Goal: Task Accomplishment & Management: Use online tool/utility

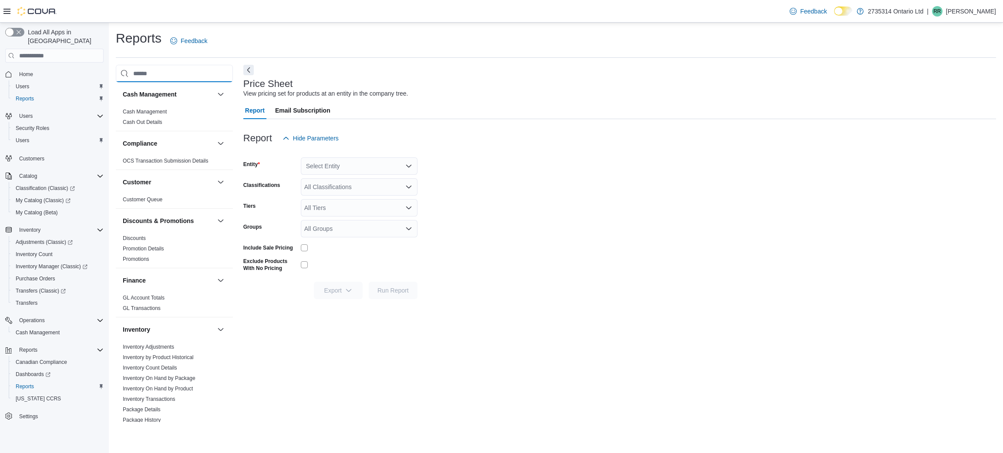
click at [148, 67] on input "search" at bounding box center [174, 73] width 117 height 17
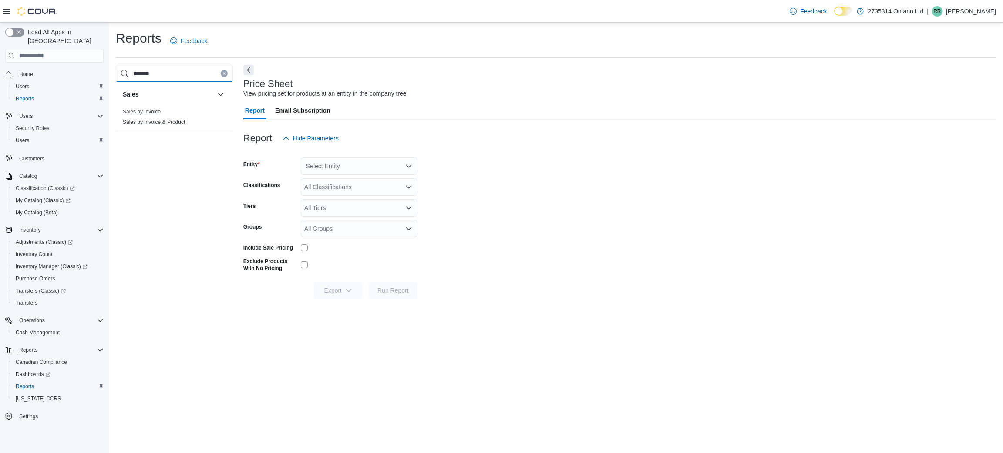
type input "*******"
click at [222, 72] on icon "Clear input" at bounding box center [223, 73] width 3 height 3
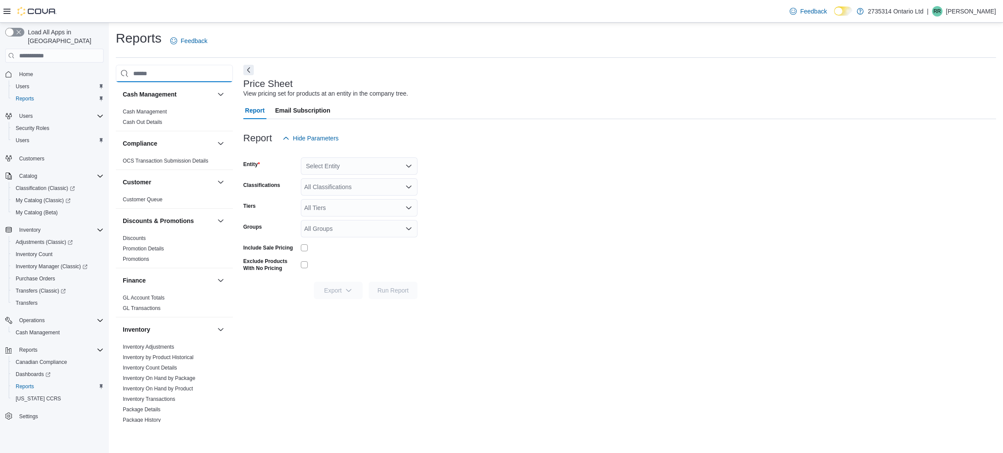
click at [205, 73] on input "search" at bounding box center [174, 73] width 117 height 17
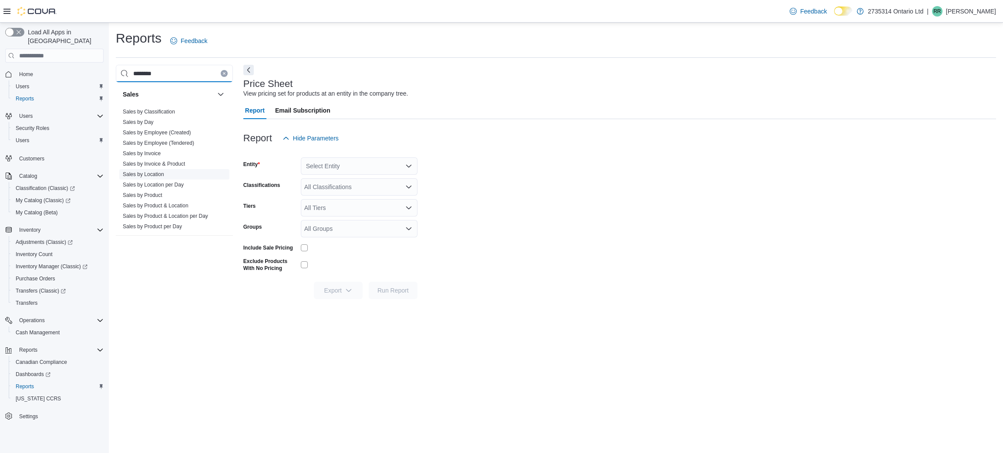
type input "********"
click at [158, 172] on link "Sales by Location" at bounding box center [143, 174] width 41 height 6
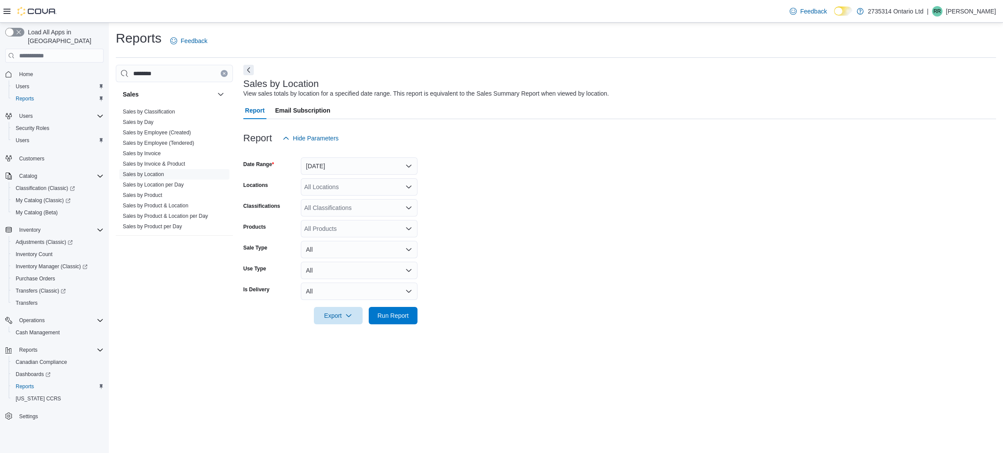
click at [347, 156] on form "Date Range [DATE] Locations All Locations Classifications All Classifications P…" at bounding box center [619, 236] width 752 height 178
click at [352, 161] on button "[DATE]" at bounding box center [359, 166] width 117 height 17
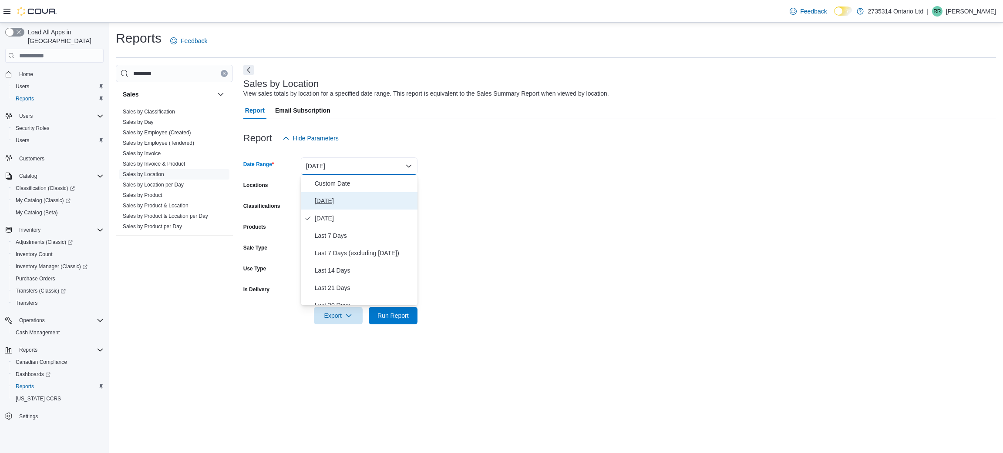
click at [353, 201] on span "[DATE]" at bounding box center [364, 201] width 99 height 10
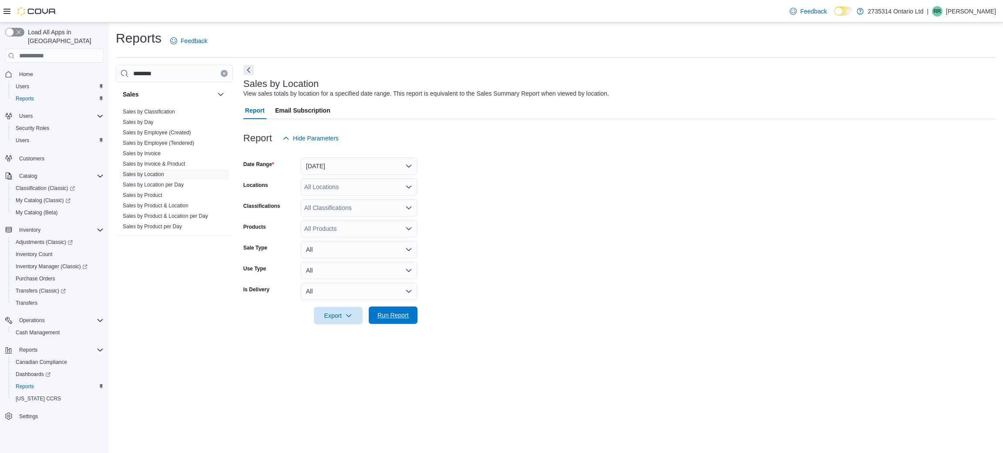
click at [394, 317] on span "Run Report" at bounding box center [392, 315] width 31 height 9
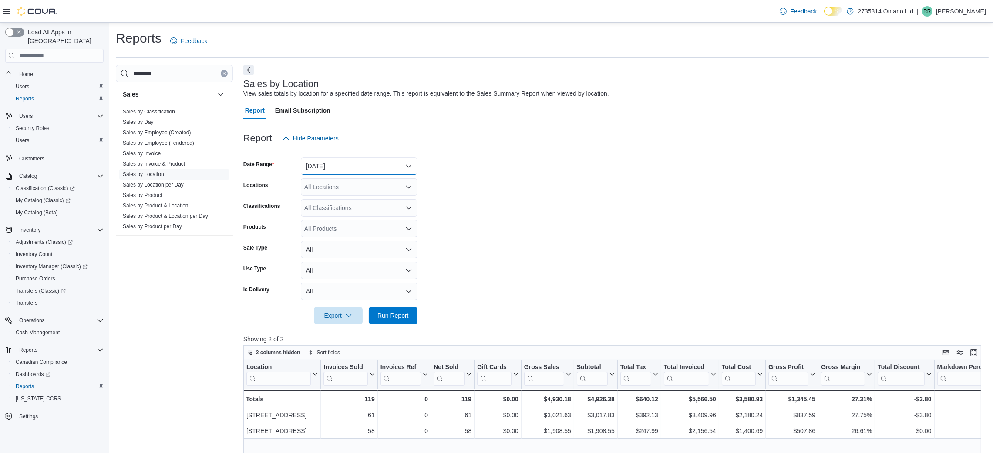
click at [368, 169] on button "[DATE]" at bounding box center [359, 166] width 117 height 17
click at [352, 216] on span "[DATE]" at bounding box center [364, 218] width 99 height 10
click at [400, 322] on span "Run Report" at bounding box center [393, 315] width 38 height 17
click at [393, 166] on button "[DATE]" at bounding box center [359, 166] width 117 height 17
click at [349, 253] on span "Last 7 Days (excluding [DATE])" at bounding box center [364, 253] width 99 height 10
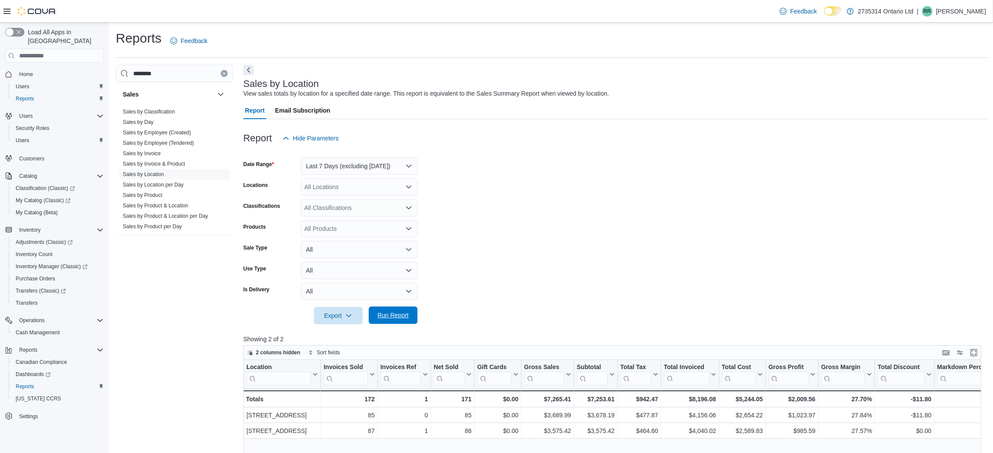
click at [398, 315] on span "Run Report" at bounding box center [392, 315] width 31 height 9
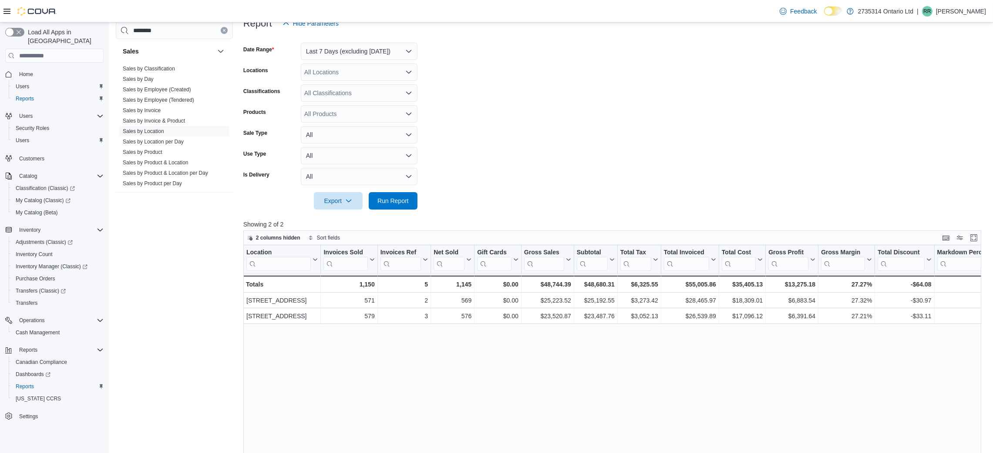
scroll to position [65, 0]
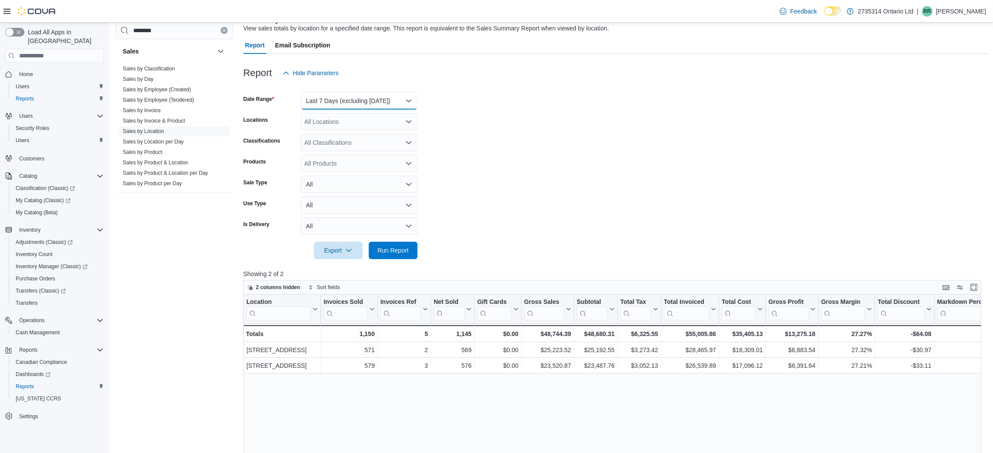
click at [352, 104] on button "Last 7 Days (excluding [DATE])" at bounding box center [359, 100] width 117 height 17
click at [344, 206] on span "Last 14 Days" at bounding box center [364, 205] width 99 height 10
click at [408, 255] on span "Run Report" at bounding box center [393, 250] width 38 height 17
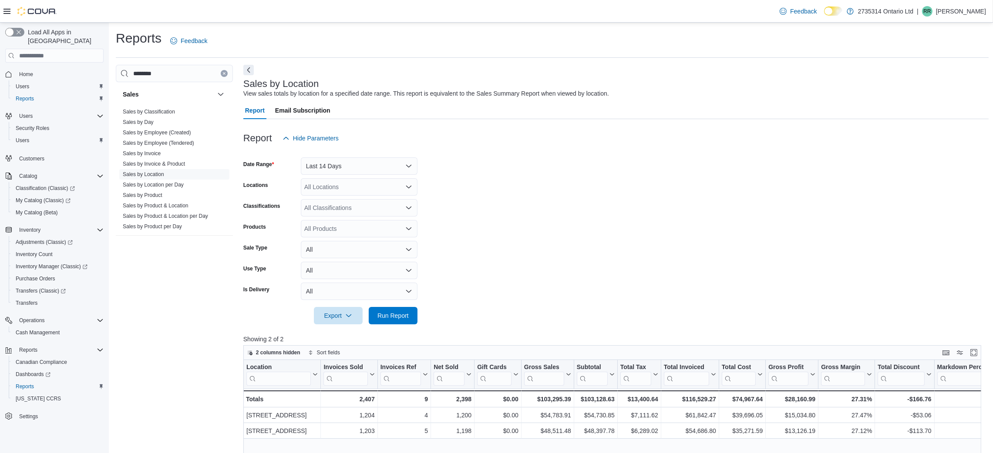
click at [351, 156] on div at bounding box center [615, 152] width 745 height 10
click at [355, 167] on button "Last 14 Days" at bounding box center [359, 166] width 117 height 17
click at [343, 244] on span "Last 30 Days" at bounding box center [364, 240] width 99 height 10
click at [398, 322] on span "Run Report" at bounding box center [393, 315] width 38 height 17
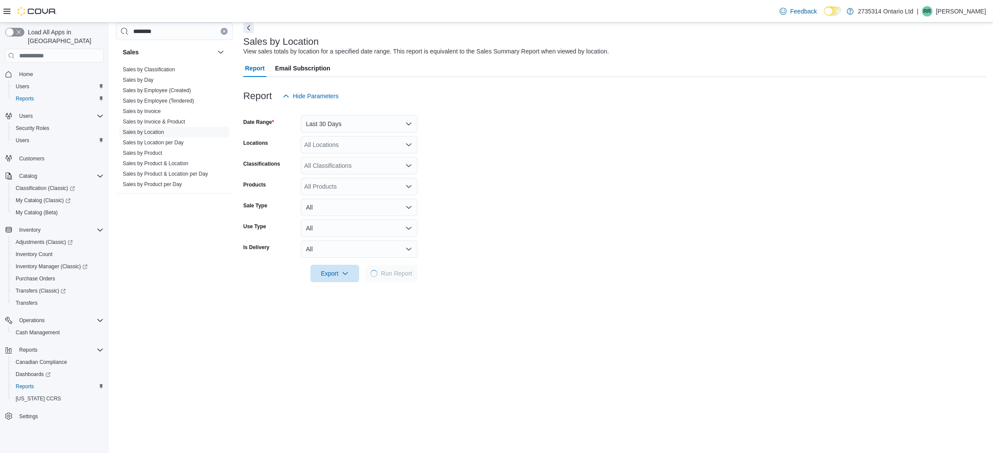
scroll to position [65, 0]
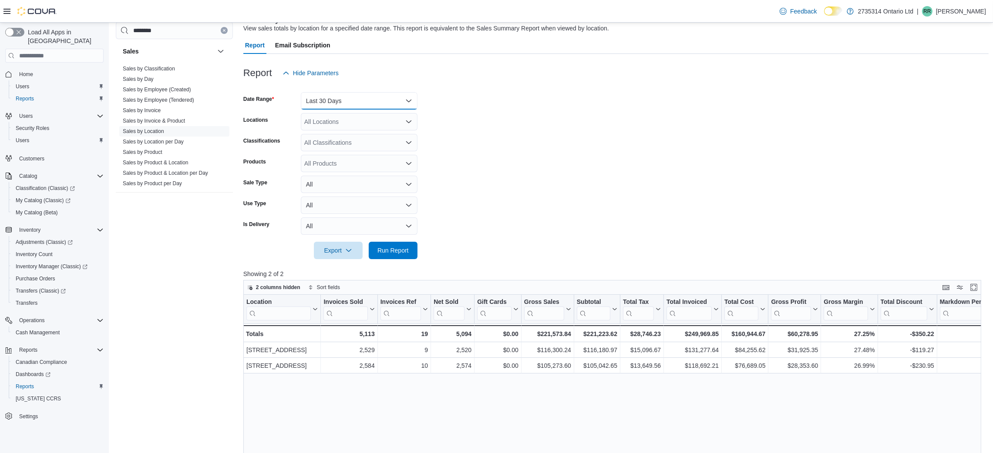
click at [366, 93] on button "Last 30 Days" at bounding box center [359, 100] width 117 height 17
click at [592, 161] on form "Date Range Last 30 Days Locations All Locations Classifications All Classificat…" at bounding box center [615, 171] width 745 height 178
click at [406, 248] on span "Run Report" at bounding box center [392, 250] width 31 height 9
click at [361, 104] on button "Last 30 Days" at bounding box center [359, 100] width 117 height 17
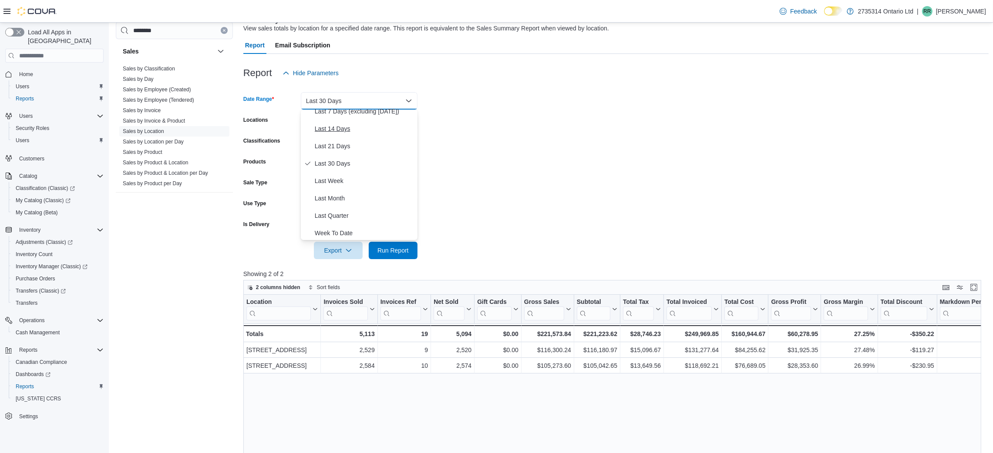
scroll to position [0, 0]
click at [357, 118] on span "Custom Date" at bounding box center [364, 118] width 99 height 10
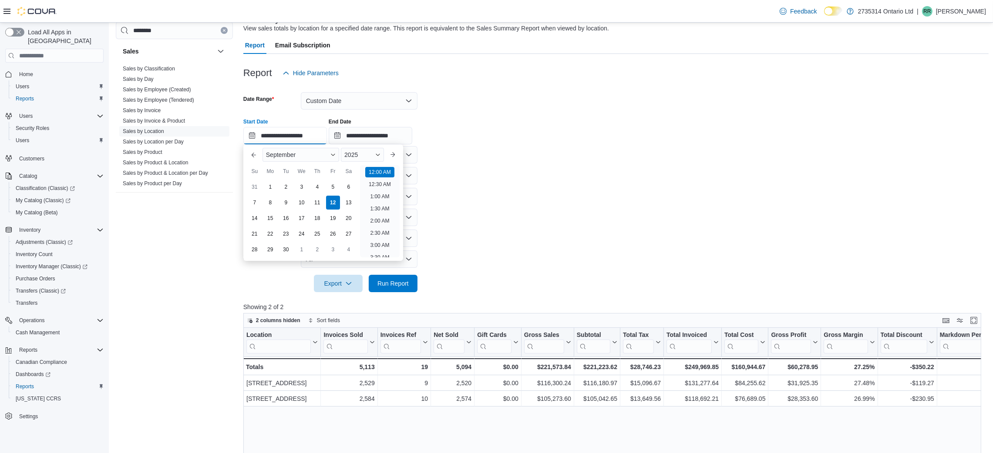
click at [276, 140] on input "**********" at bounding box center [285, 135] width 84 height 17
click at [249, 152] on button "Previous Month" at bounding box center [254, 155] width 14 height 14
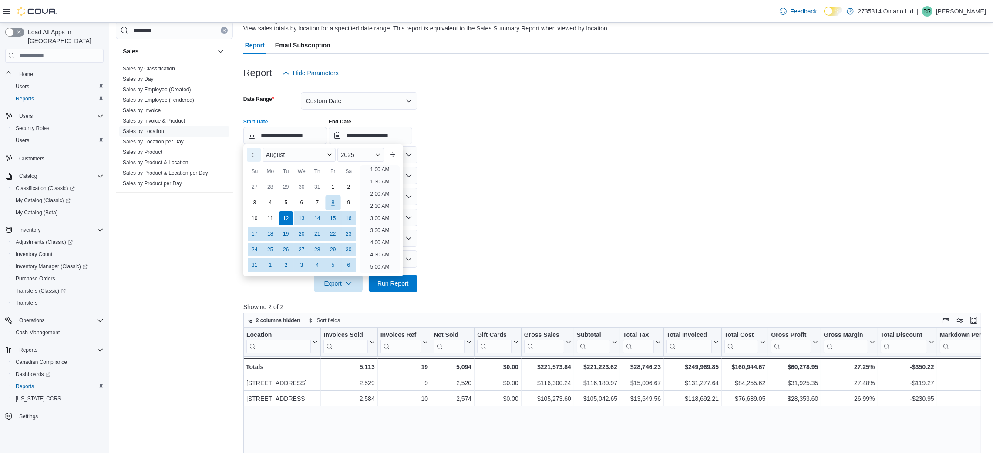
scroll to position [1, 0]
click at [296, 216] on div "13" at bounding box center [301, 218] width 15 height 15
type input "**********"
click at [513, 187] on form "**********" at bounding box center [615, 187] width 745 height 211
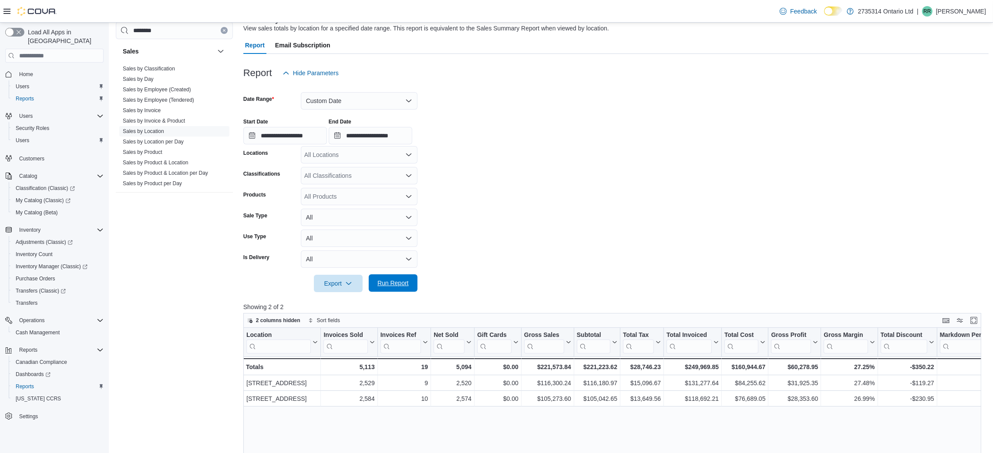
click at [409, 284] on span "Run Report" at bounding box center [393, 283] width 38 height 17
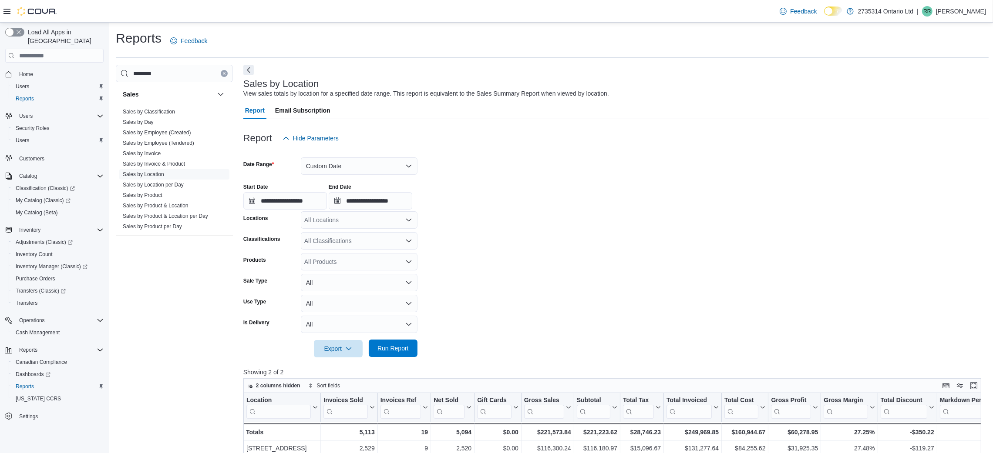
click at [395, 349] on span "Run Report" at bounding box center [392, 348] width 31 height 9
